Goal: Find specific page/section: Find specific page/section

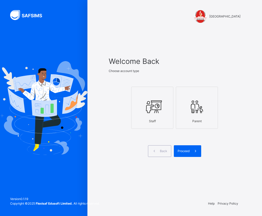
click at [155, 103] on icon at bounding box center [152, 106] width 18 height 19
click at [186, 151] on span "Proceed" at bounding box center [184, 151] width 12 height 5
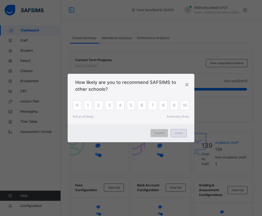
click at [180, 135] on span "Close" at bounding box center [179, 133] width 8 height 5
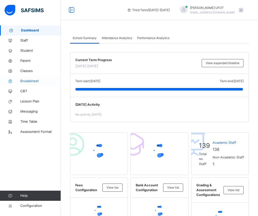
click at [37, 83] on span "Broadsheet" at bounding box center [40, 81] width 41 height 5
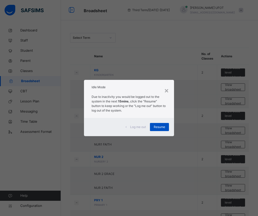
click at [165, 126] on span "Resume" at bounding box center [159, 127] width 11 height 5
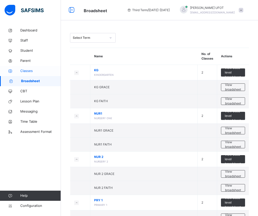
click at [33, 69] on span "Classes" at bounding box center [40, 70] width 41 height 5
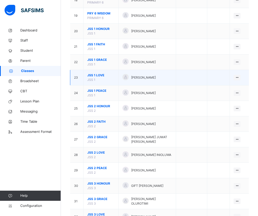
scroll to position [329, 0]
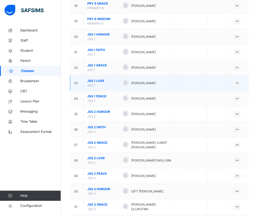
click at [99, 81] on span "JSS 1 LOVE" at bounding box center [100, 81] width 27 height 5
